Goal: Book appointment/travel/reservation

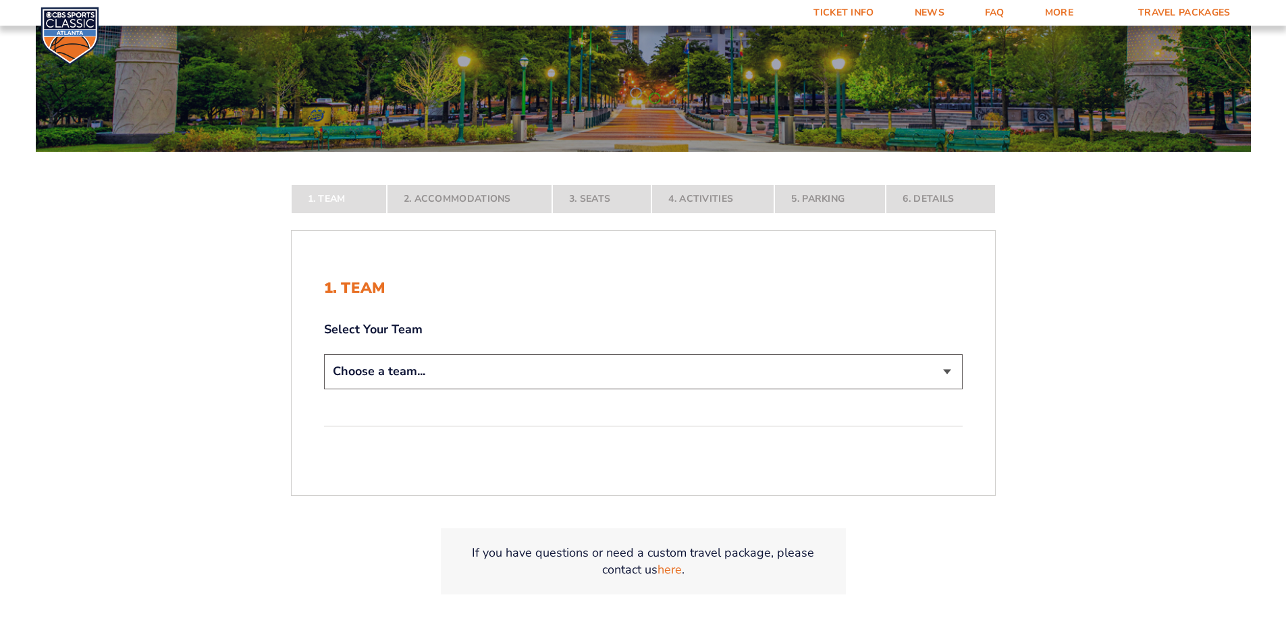
scroll to position [202, 0]
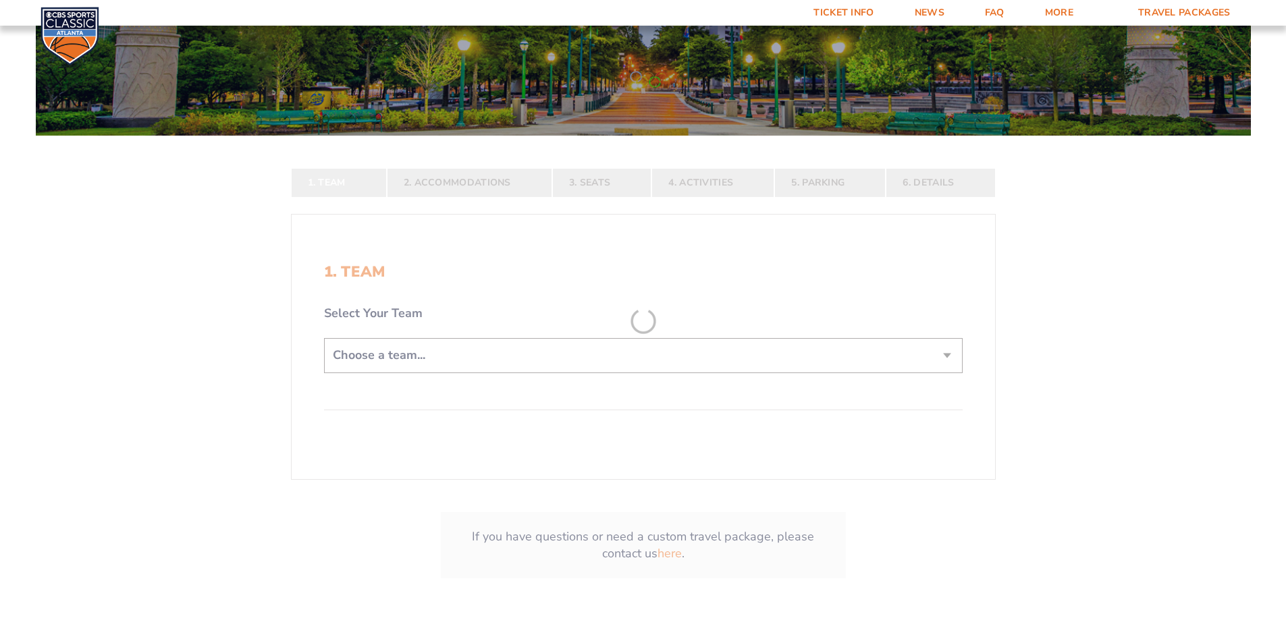
click at [475, 350] on form "[US_STATE] [US_STATE] Travel Package [US_STATE][GEOGRAPHIC_DATA] [US_STATE] Sta…" at bounding box center [643, 221] width 1286 height 846
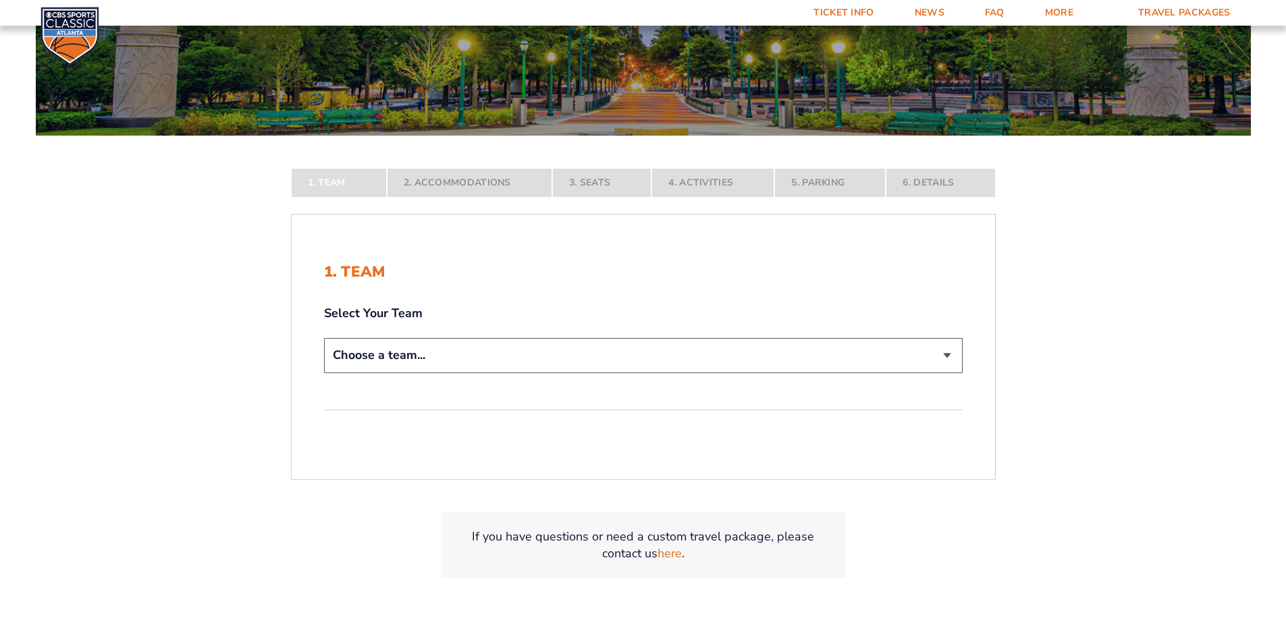
click at [475, 350] on select "Choose a team... [US_STATE] Wildcats [US_STATE] State Buckeyes [US_STATE] Tar H…" at bounding box center [643, 355] width 639 height 34
select select "12956"
click at [324, 373] on select "Choose a team... [US_STATE] Wildcats [US_STATE] State Buckeyes [US_STATE] Tar H…" at bounding box center [643, 355] width 639 height 34
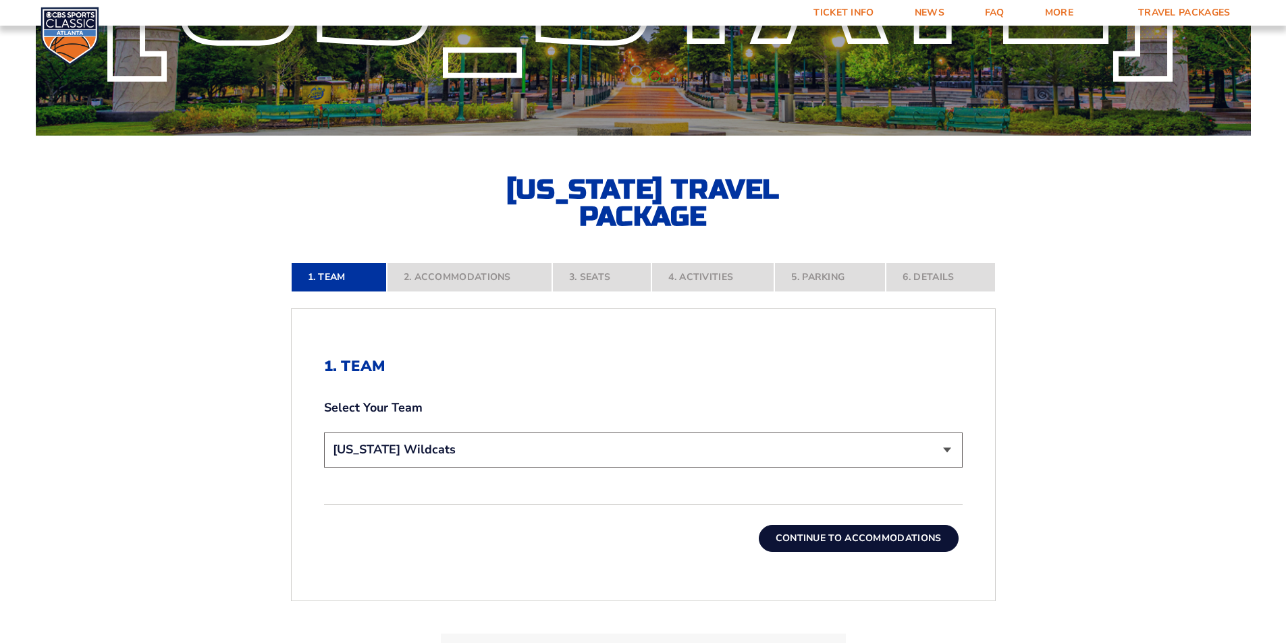
click at [838, 545] on button "Continue To Accommodations" at bounding box center [859, 538] width 200 height 27
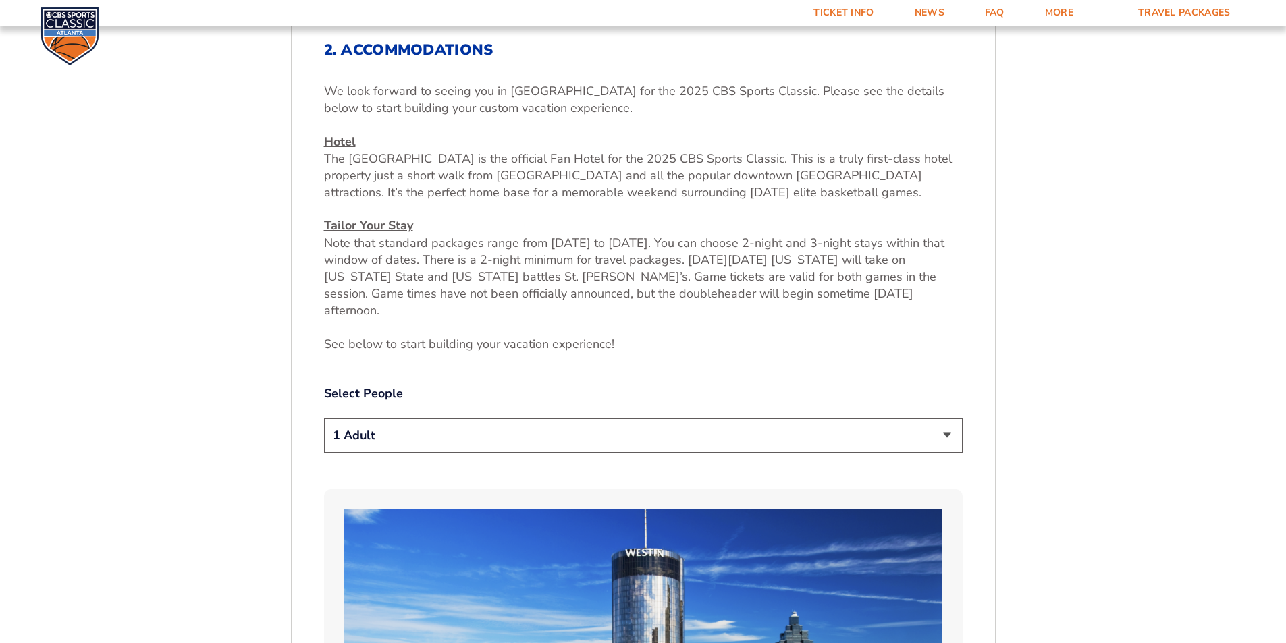
scroll to position [574, 0]
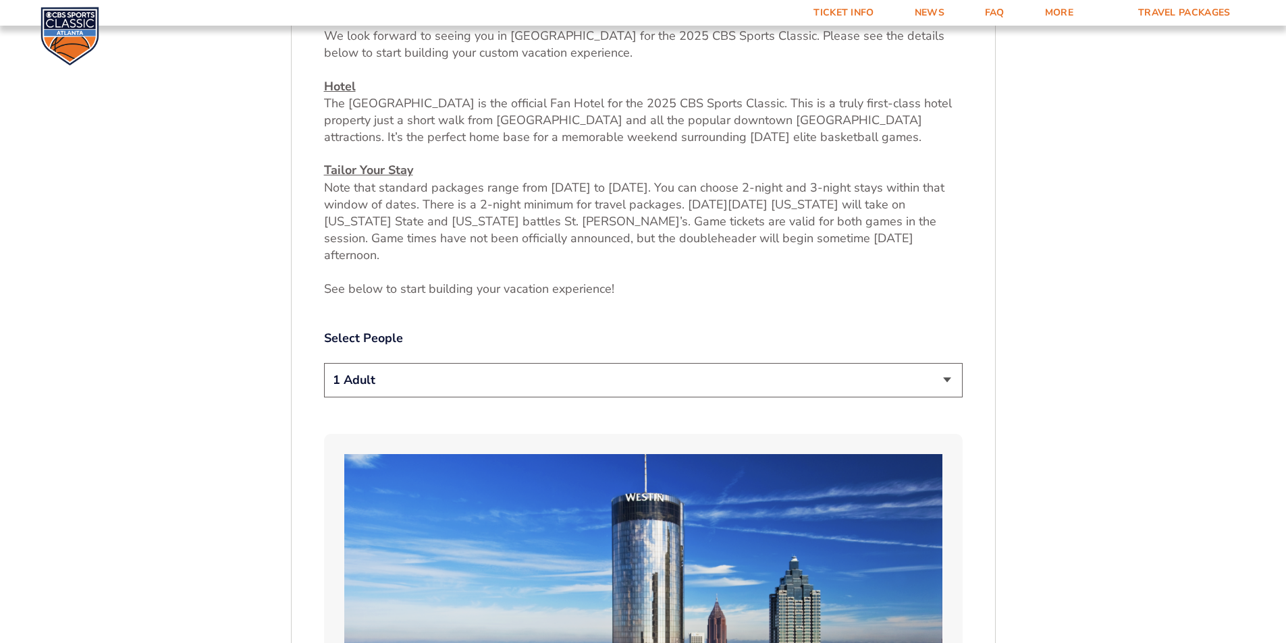
click at [938, 364] on select "1 Adult 2 Adults 3 Adults 4 Adults 2 Adults + 1 Child 2 Adults + 2 Children 2 A…" at bounding box center [643, 380] width 639 height 34
select select "4 Adults"
click at [324, 363] on select "1 Adult 2 Adults 3 Adults 4 Adults 2 Adults + 1 Child 2 Adults + 2 Children 2 A…" at bounding box center [643, 380] width 639 height 34
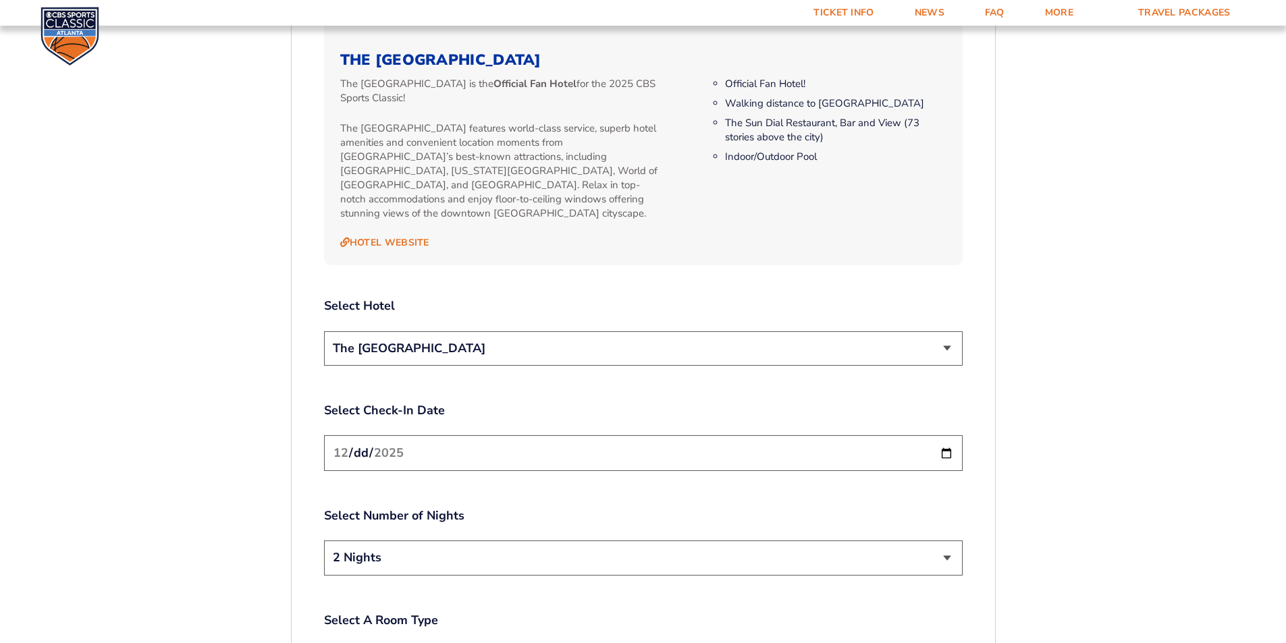
scroll to position [1519, 0]
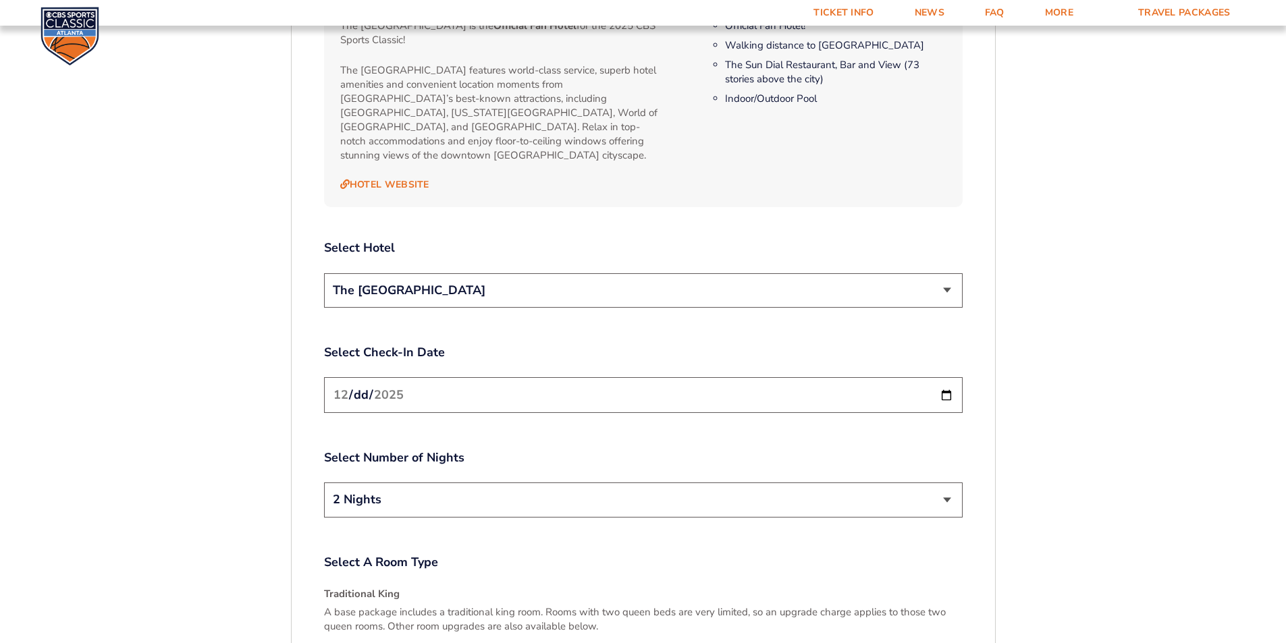
click at [946, 377] on input "[DATE]" at bounding box center [643, 395] width 639 height 36
click at [896, 450] on label "Select Number of Nights" at bounding box center [643, 458] width 639 height 17
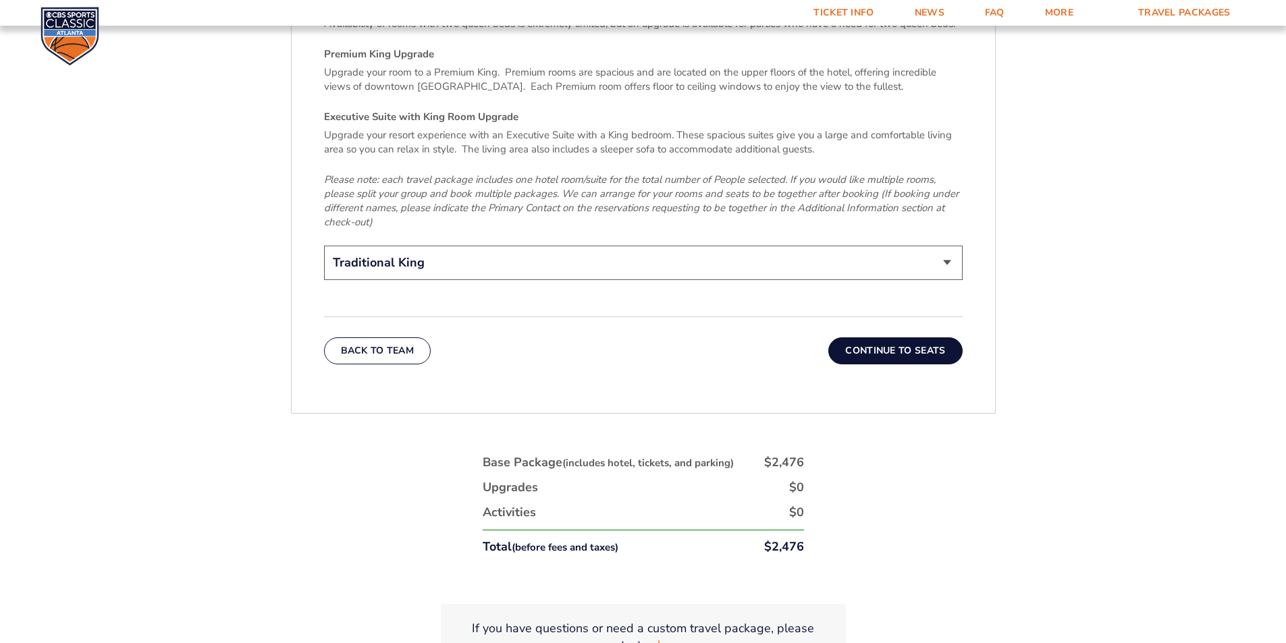
scroll to position [2194, 0]
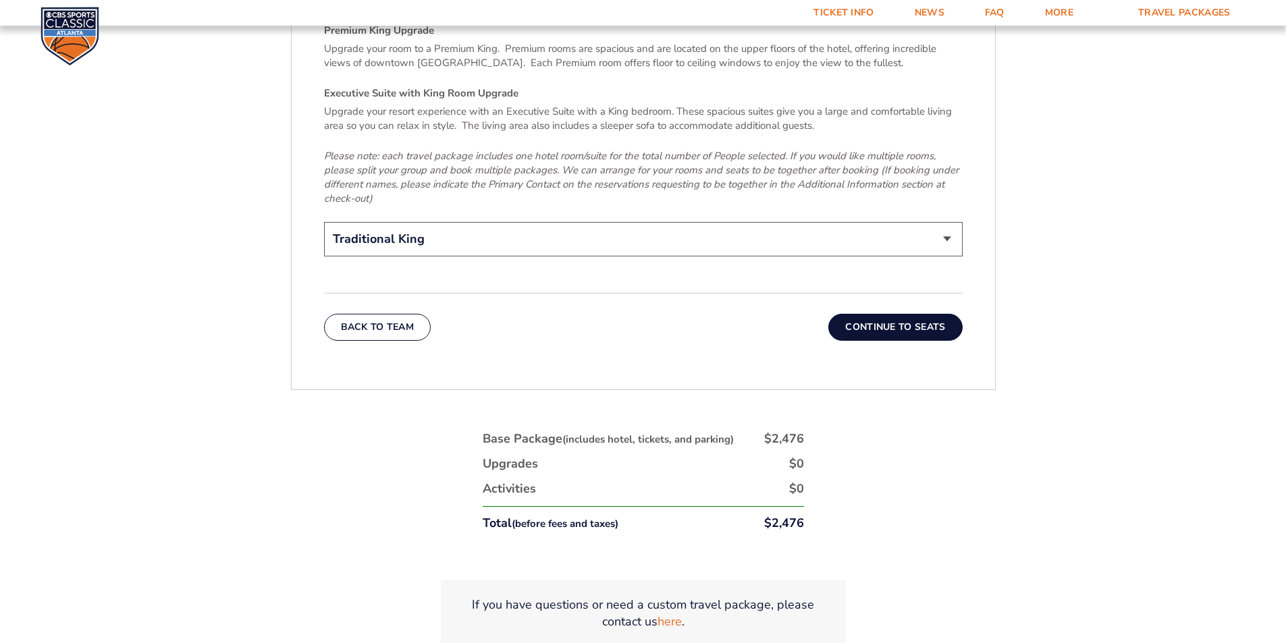
click at [900, 314] on button "Continue To Seats" at bounding box center [895, 327] width 134 height 27
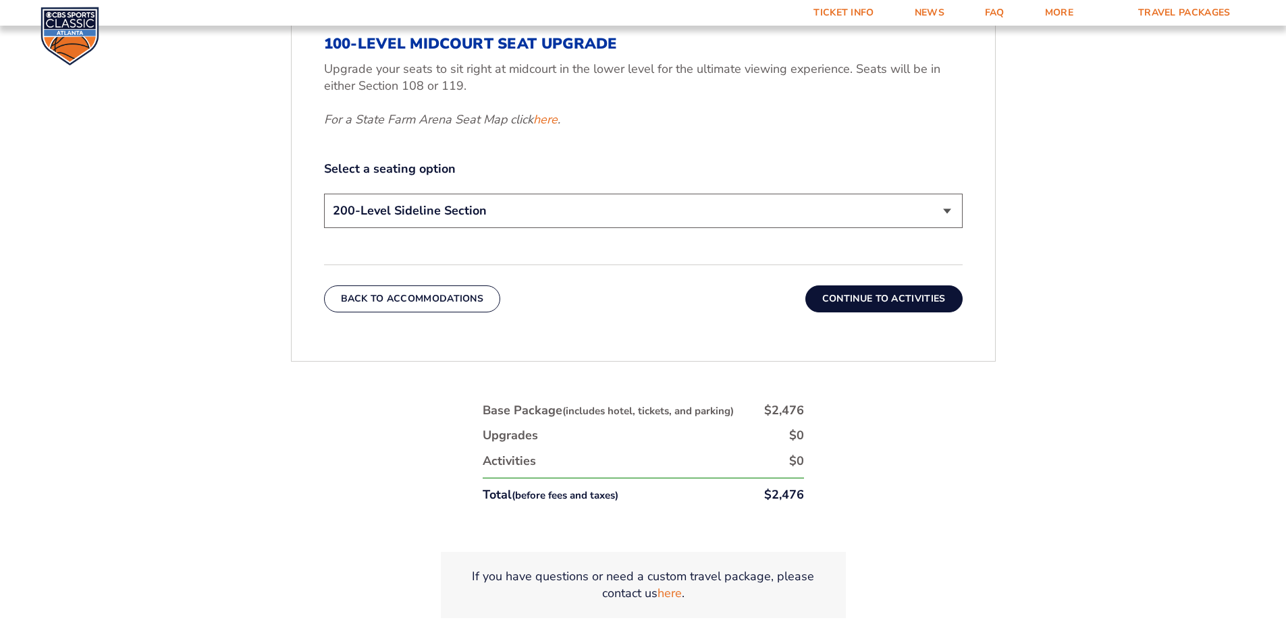
scroll to position [709, 0]
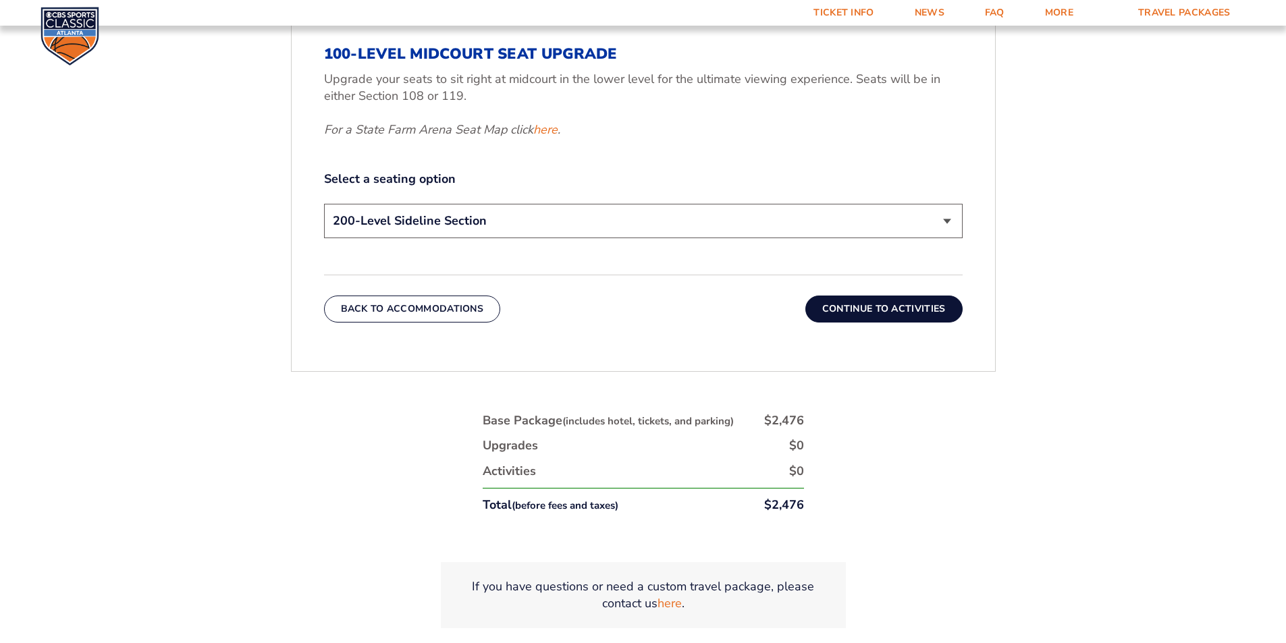
click at [935, 215] on select "200-Level Sideline Section 100-Level Corner Seat Upgrade (+$120 per person) 100…" at bounding box center [643, 221] width 639 height 34
click at [549, 132] on link "here" at bounding box center [545, 129] width 24 height 17
click at [936, 207] on select "200-Level Sideline Section 100-Level Corner Seat Upgrade (+$120 per person) 100…" at bounding box center [643, 221] width 639 height 34
select select "100-Level Corner Seat Upgrade"
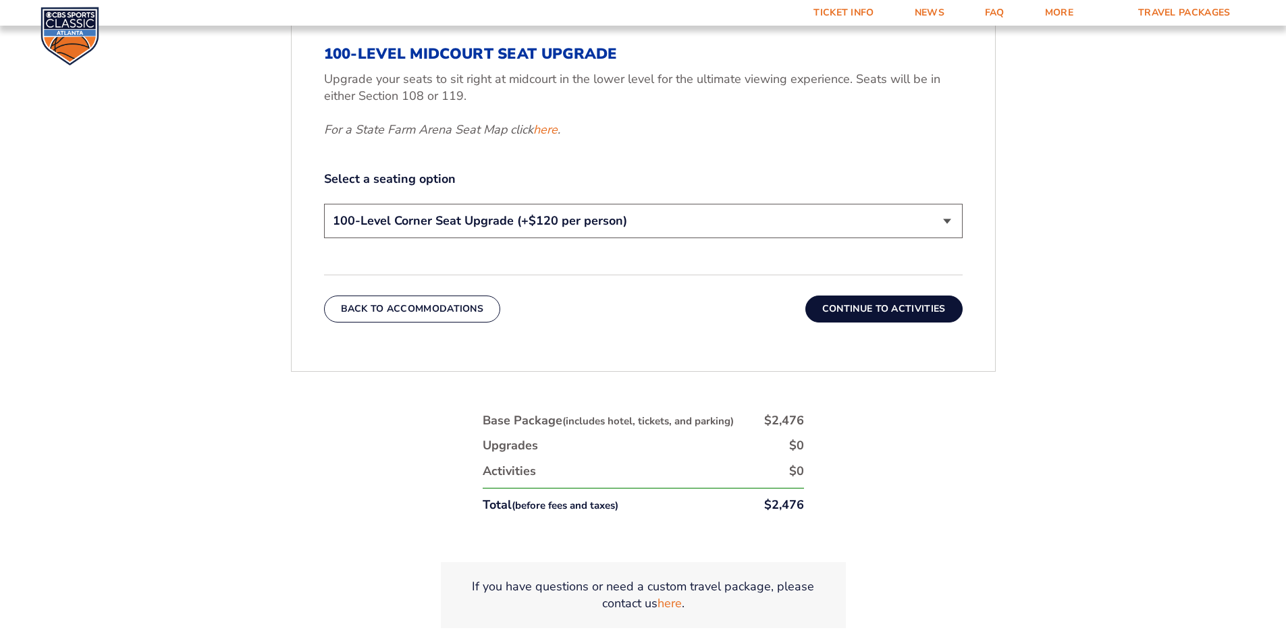
click at [324, 204] on select "200-Level Sideline Section 100-Level Corner Seat Upgrade (+$120 per person) 100…" at bounding box center [643, 221] width 639 height 34
